Goal: Task Accomplishment & Management: Use online tool/utility

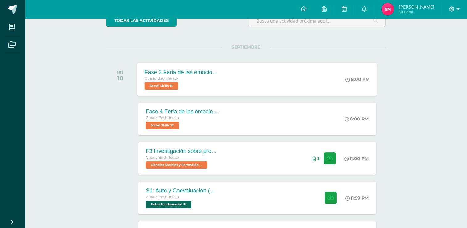
scroll to position [123, 0]
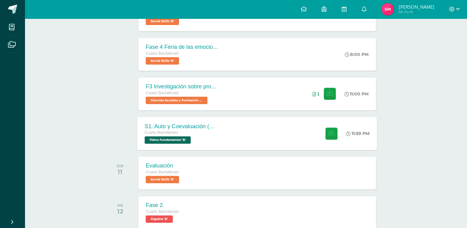
click at [215, 130] on div "Cuarto Bachillerato" at bounding box center [182, 132] width 75 height 7
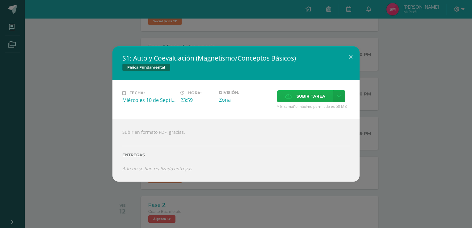
click at [306, 94] on span "Subir tarea" at bounding box center [310, 95] width 29 height 11
click at [0, 0] on input "Subir tarea" at bounding box center [0, 0] width 0 height 0
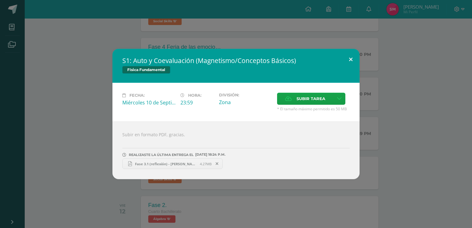
click at [349, 60] on button at bounding box center [351, 59] width 18 height 21
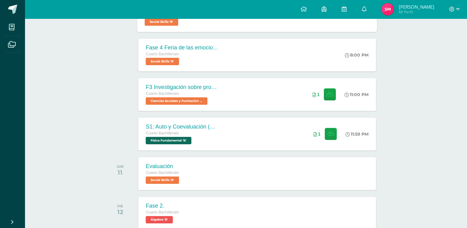
scroll to position [123, 0]
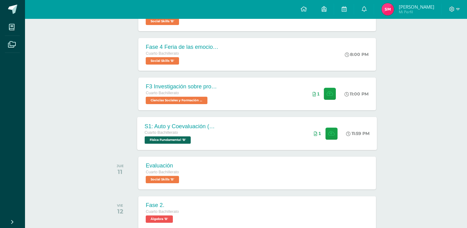
click at [263, 126] on div "S1: Auto y Coevaluación (Magnetismo/Conceptos Básicos) Cuarto Bachillerato Físi…" at bounding box center [257, 133] width 240 height 33
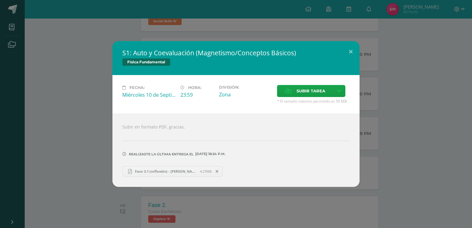
click at [471, 128] on html "S1: Auto y Coevaluación (Magnetismo/Conceptos Básicos) Física Fundamental Fecha…" at bounding box center [236, 191] width 472 height 628
drag, startPoint x: 472, startPoint y: 128, endPoint x: 368, endPoint y: 60, distance: 124.5
click at [352, 53] on button at bounding box center [351, 51] width 18 height 21
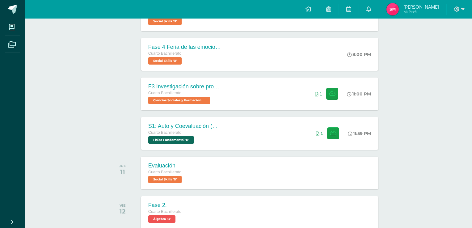
click at [410, 63] on div "S1: Auto y Coevaluación (Magnetismo/Conceptos Básicos) Física Fundamental Fecha…" at bounding box center [235, 113] width 467 height 145
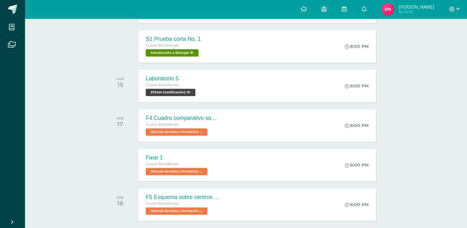
scroll to position [494, 0]
